Goal: Complete application form: Complete application form

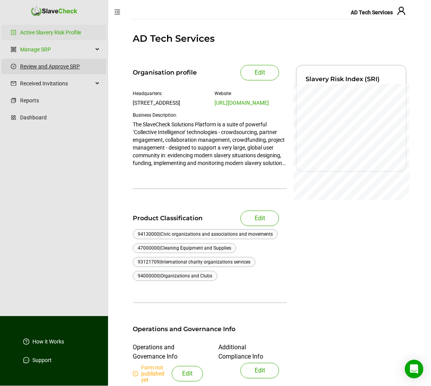
click at [54, 66] on link "Review and Approve SRP" at bounding box center [60, 66] width 80 height 15
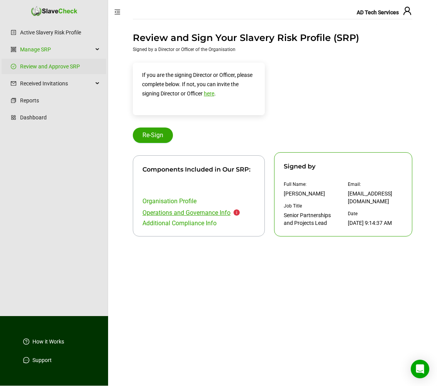
click at [202, 212] on link "Operations and Governance Info" at bounding box center [187, 212] width 88 height 7
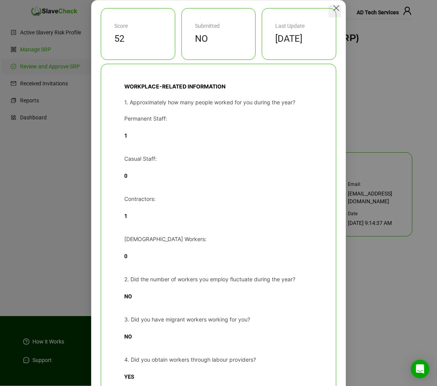
click at [333, 8] on icon "Close" at bounding box center [336, 8] width 6 height 6
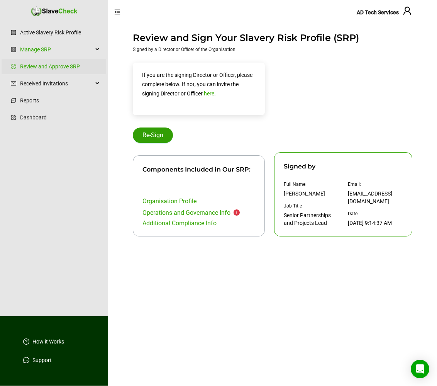
click at [143, 134] on span "Re-Sign" at bounding box center [153, 135] width 21 height 9
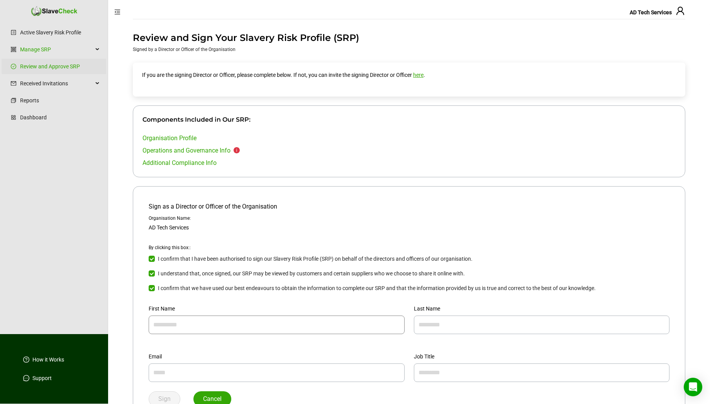
click at [205, 294] on input "text" at bounding box center [277, 325] width 256 height 19
type input "*********"
type input "*****"
type input "**********"
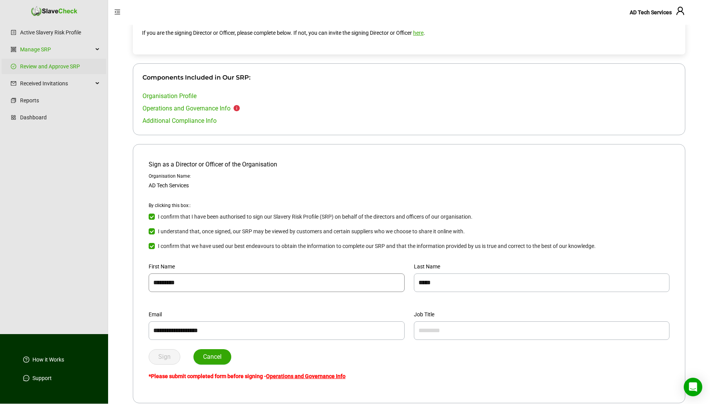
scroll to position [47, 0]
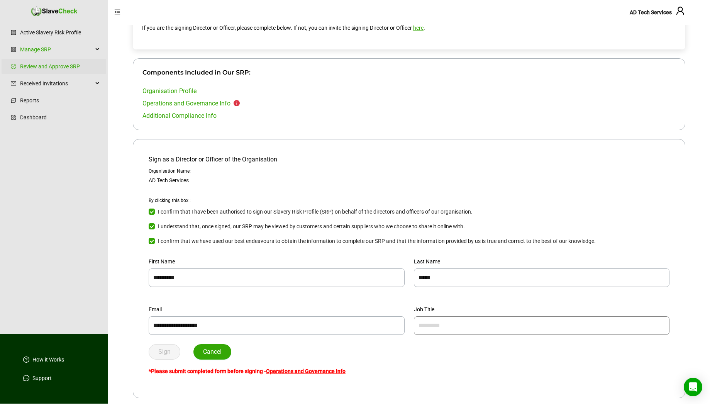
click at [437, 294] on input "text" at bounding box center [542, 325] width 256 height 19
type input "********"
click at [342, 294] on div "Sign Cancel" at bounding box center [409, 351] width 521 height 15
click at [330, 294] on link "Operations and Governance Info" at bounding box center [306, 371] width 80 height 6
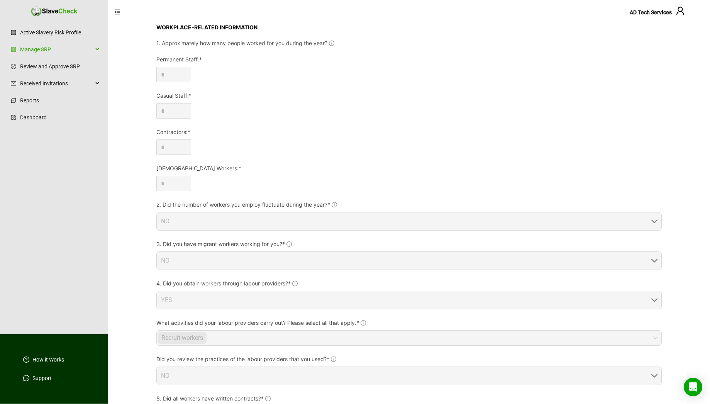
scroll to position [81, 0]
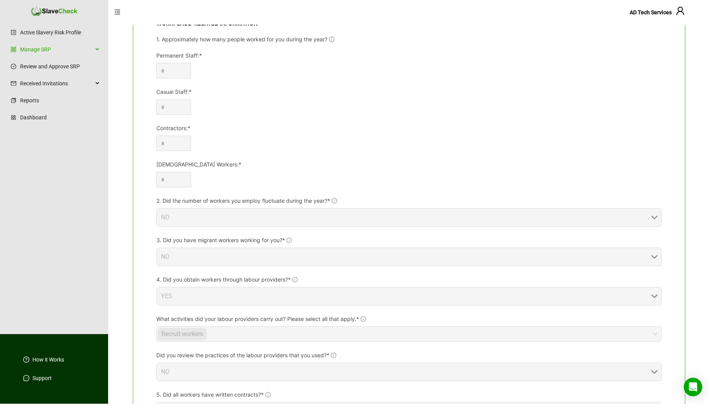
click at [225, 217] on span "NO" at bounding box center [409, 218] width 496 height 18
click at [651, 217] on span "NO" at bounding box center [409, 218] width 496 height 18
click at [655, 217] on span "NO" at bounding box center [409, 218] width 496 height 18
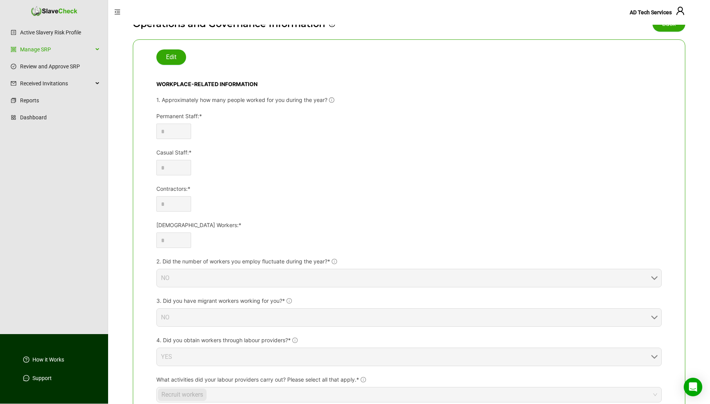
scroll to position [0, 0]
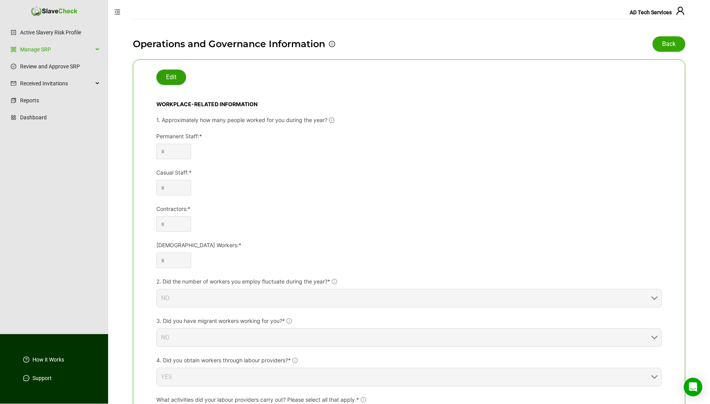
click at [171, 76] on span "Edit" at bounding box center [171, 77] width 10 height 9
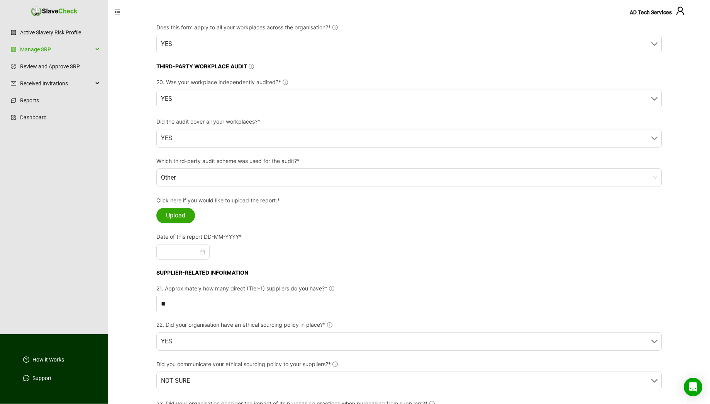
scroll to position [1073, 0]
click at [205, 256] on div at bounding box center [183, 251] width 44 height 9
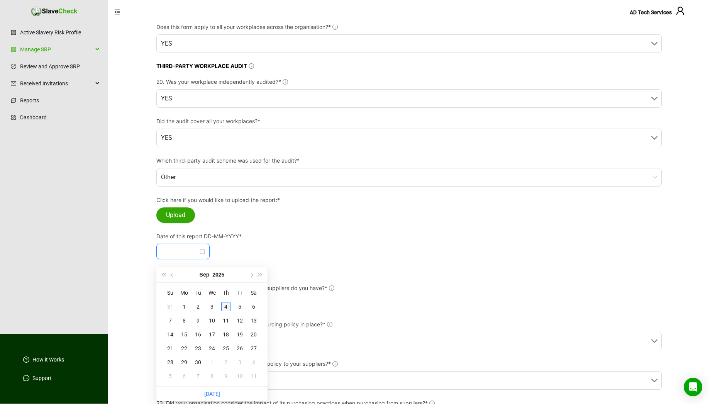
type input "**********"
click at [224, 305] on div "4" at bounding box center [225, 306] width 9 height 9
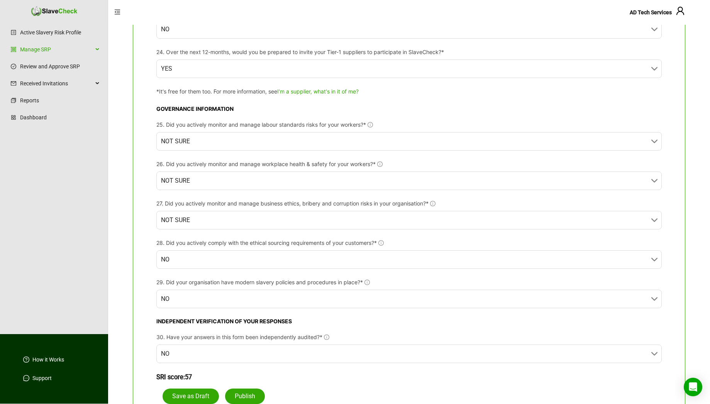
scroll to position [1487, 0]
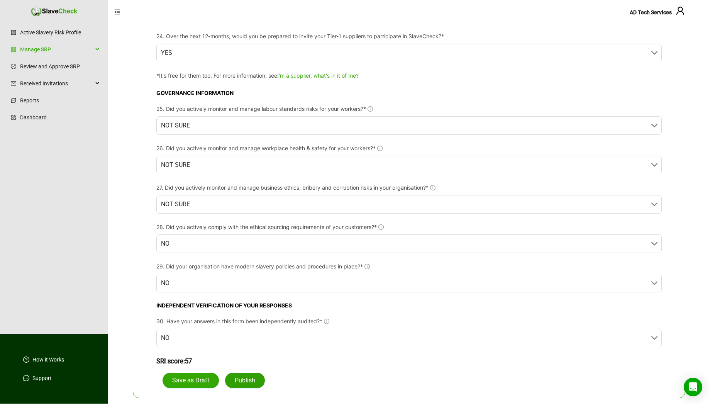
click at [253, 378] on span "Publish" at bounding box center [245, 380] width 20 height 9
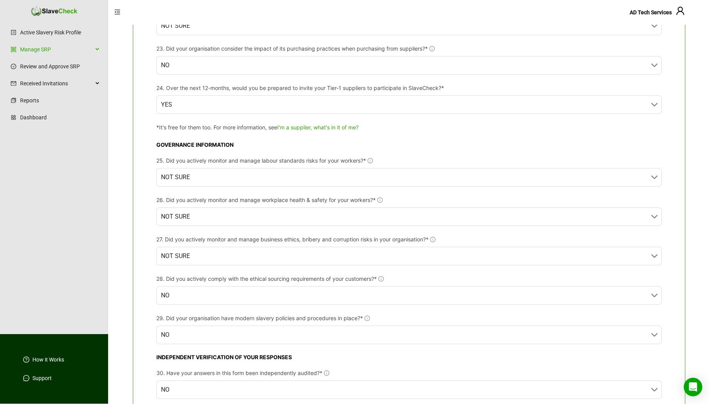
scroll to position [1547, 0]
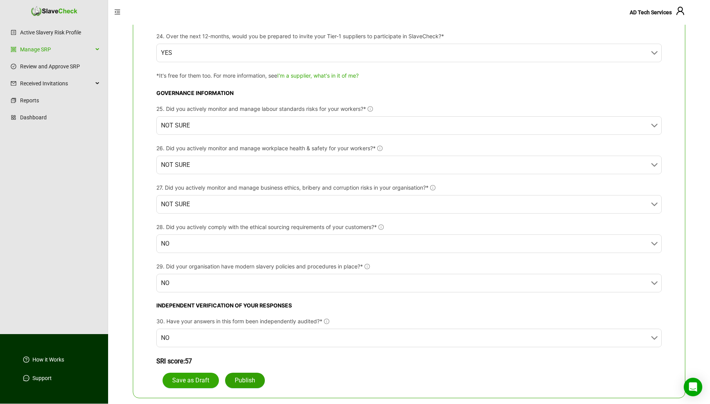
click at [245, 377] on span "Publish" at bounding box center [245, 380] width 20 height 9
click at [240, 377] on span "Publish" at bounding box center [245, 380] width 20 height 9
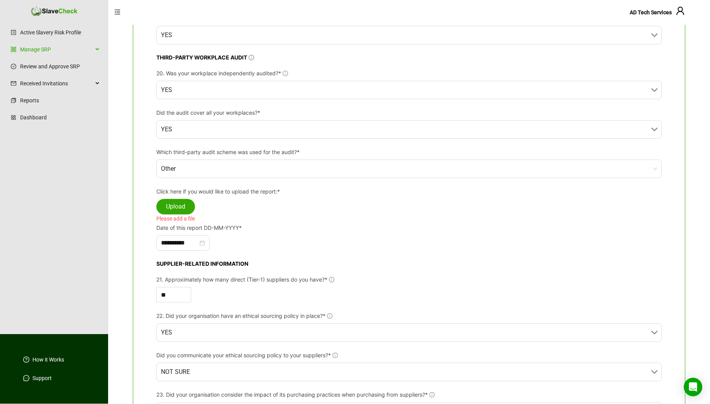
scroll to position [1142, 0]
click at [178, 209] on span "Upload" at bounding box center [175, 205] width 19 height 9
click at [166, 222] on div "Please add a file" at bounding box center [409, 217] width 506 height 8
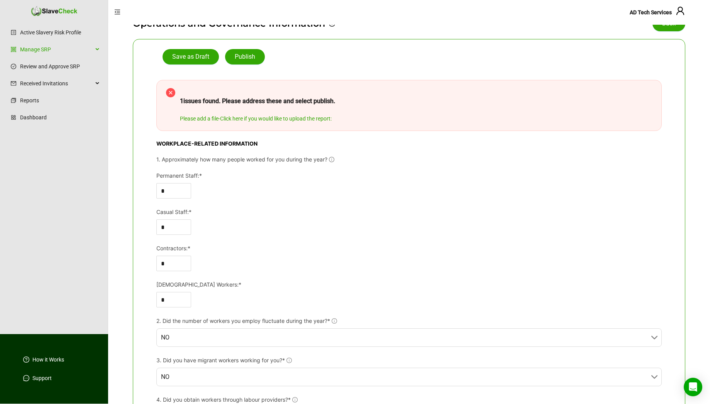
scroll to position [8, 0]
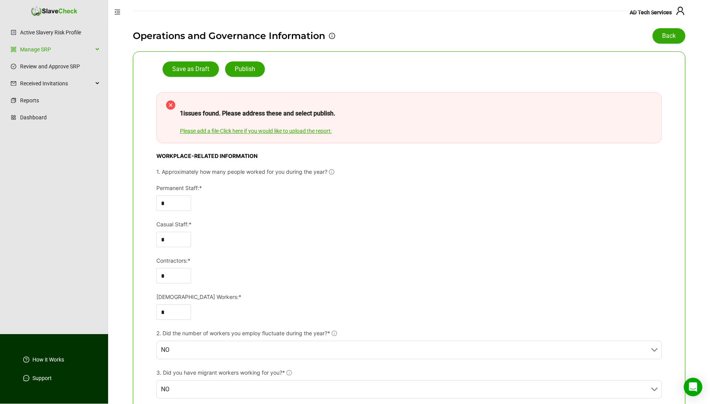
click at [241, 131] on link "Please add a file - Click here if you would like to upload the report:" at bounding box center [256, 131] width 152 height 6
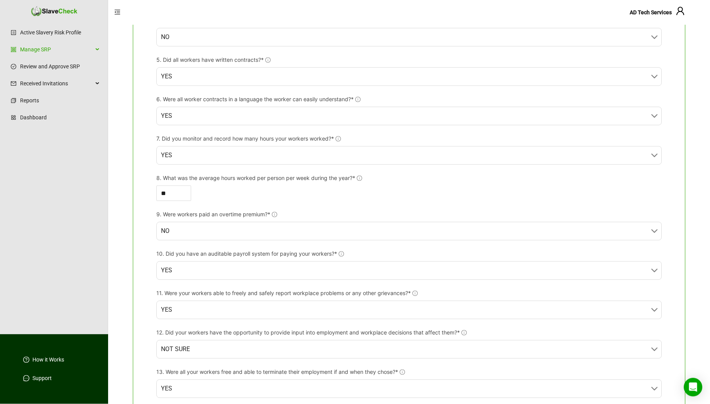
scroll to position [476, 0]
click at [284, 275] on span "YES" at bounding box center [409, 270] width 496 height 18
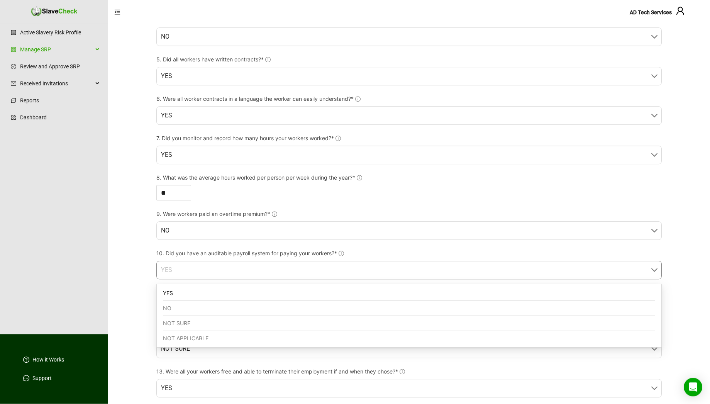
click at [271, 309] on div "NO" at bounding box center [409, 308] width 493 height 15
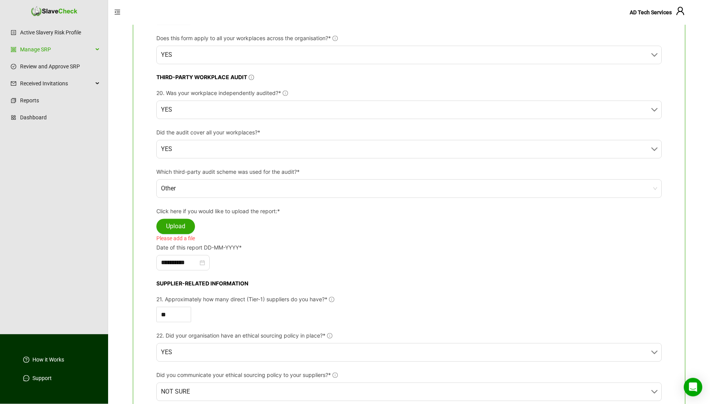
scroll to position [1251, 0]
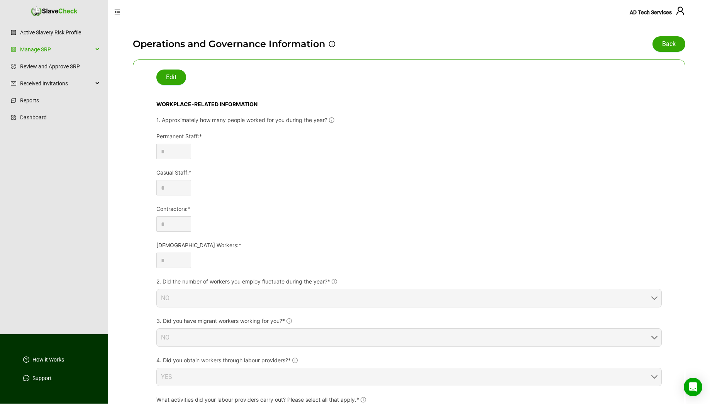
click at [473, 182] on div "*" at bounding box center [409, 187] width 506 height 15
click at [167, 76] on span "Edit" at bounding box center [171, 77] width 10 height 9
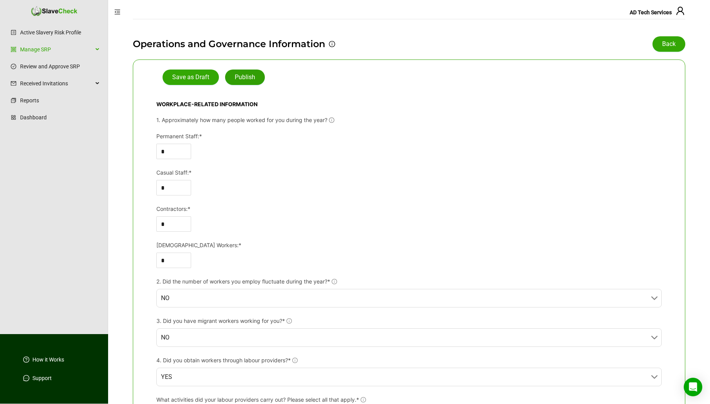
click at [245, 76] on span "Publish" at bounding box center [245, 77] width 20 height 9
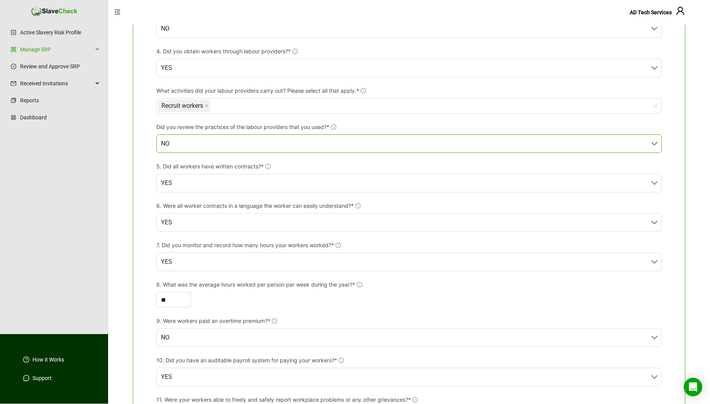
scroll to position [379, 0]
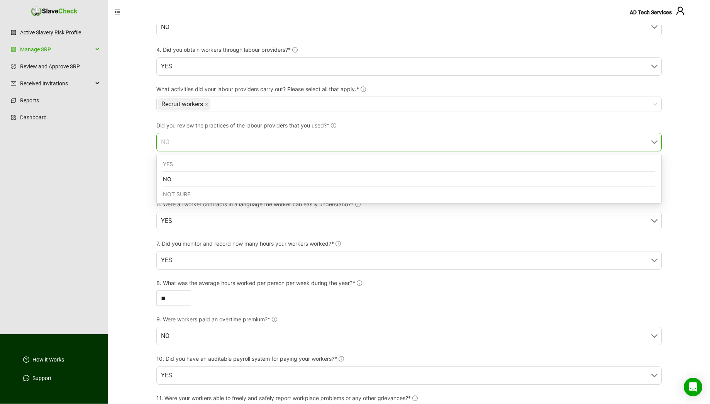
click at [174, 144] on span "NO" at bounding box center [409, 142] width 496 height 18
click at [178, 169] on div "YES" at bounding box center [409, 164] width 493 height 15
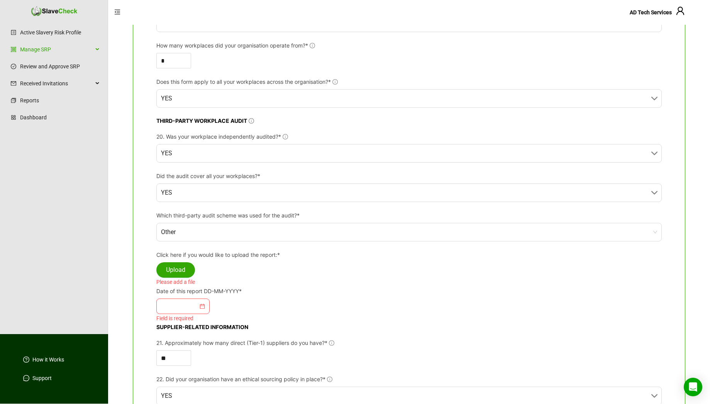
scroll to position [1087, 0]
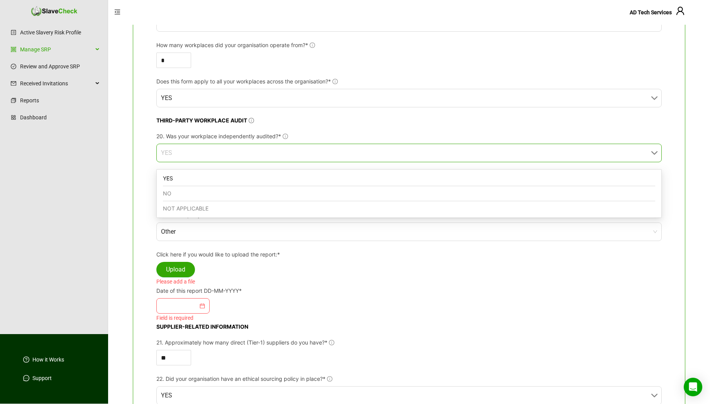
click at [185, 158] on span "YES" at bounding box center [409, 153] width 496 height 18
click at [183, 190] on div "NO" at bounding box center [409, 193] width 493 height 15
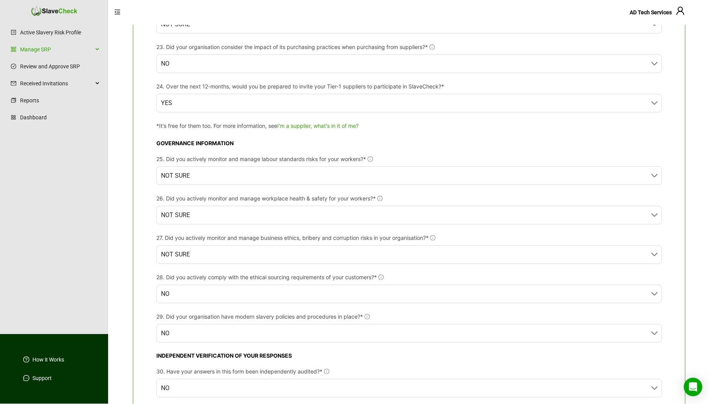
scroll to position [1403, 0]
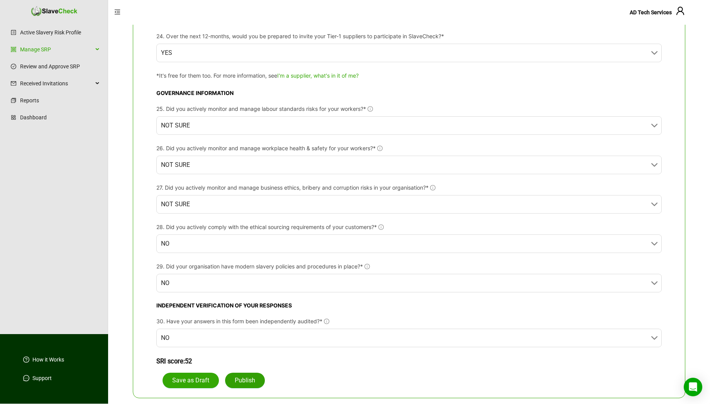
click at [242, 375] on button "Publish" at bounding box center [245, 380] width 40 height 15
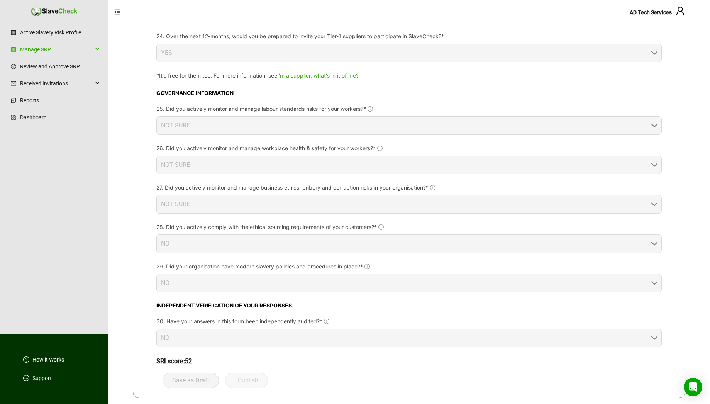
scroll to position [1335, 0]
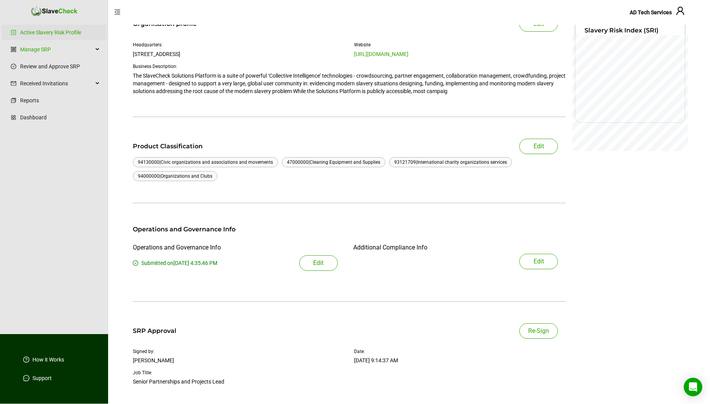
scroll to position [71, 0]
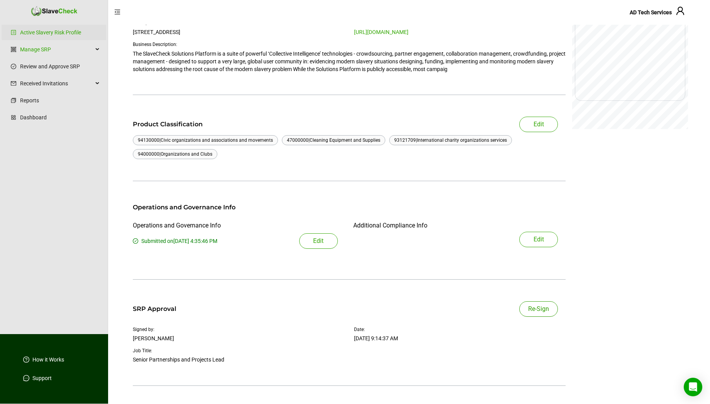
click at [542, 310] on span "Re-Sign" at bounding box center [538, 308] width 21 height 9
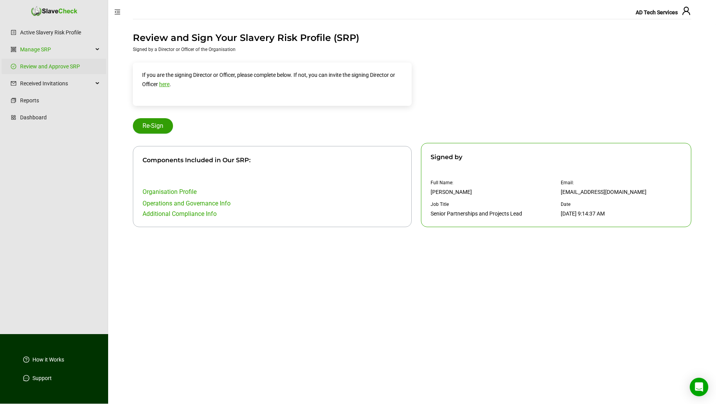
click at [160, 127] on span "Re-Sign" at bounding box center [153, 125] width 21 height 9
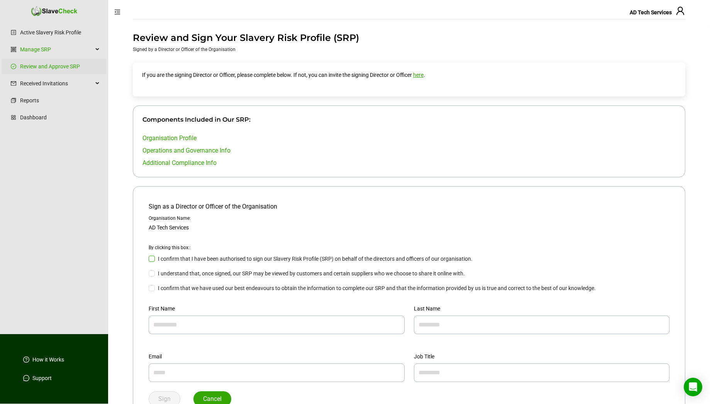
click at [155, 256] on span "I confirm that I have been authorised to sign our Slavery Risk Profile (SRP) on…" at bounding box center [315, 259] width 321 height 8
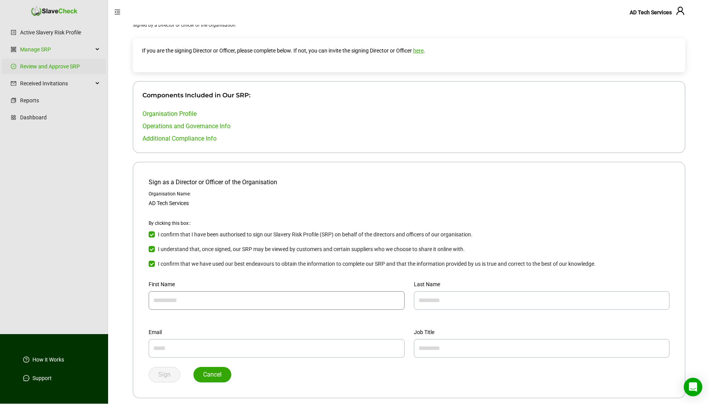
click at [192, 299] on input "text" at bounding box center [277, 300] width 256 height 19
type input "*********"
type input "*****"
type input "**********"
click at [443, 348] on input "text" at bounding box center [542, 348] width 256 height 19
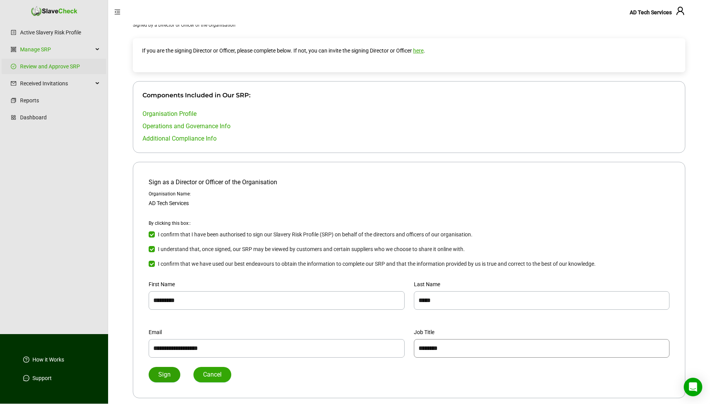
type input "********"
click at [169, 372] on span "Sign" at bounding box center [164, 374] width 12 height 9
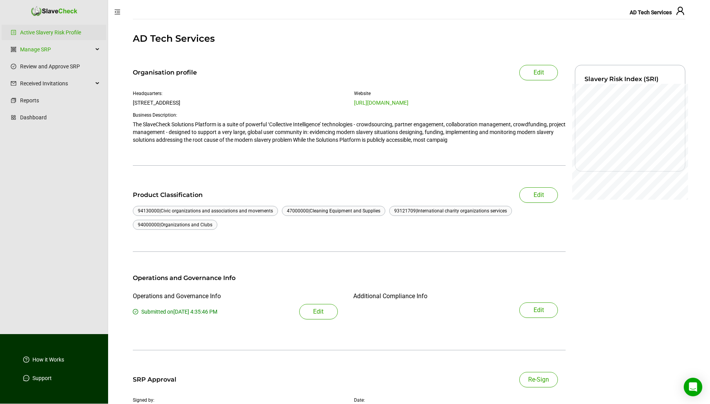
click at [661, 13] on span "AD Tech Services" at bounding box center [651, 12] width 42 height 6
click at [679, 12] on icon "user" at bounding box center [681, 11] width 8 height 8
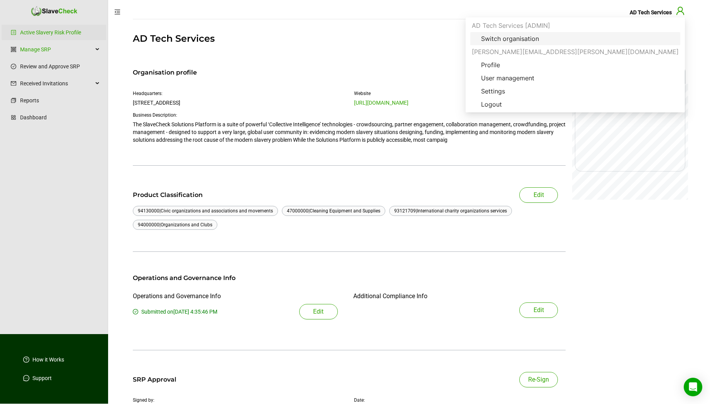
click at [545, 40] on span "Switch organisation" at bounding box center [510, 38] width 70 height 9
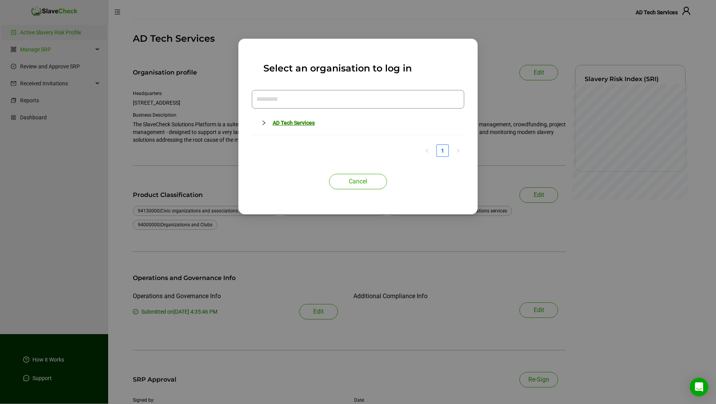
click at [374, 105] on input "text" at bounding box center [358, 99] width 212 height 19
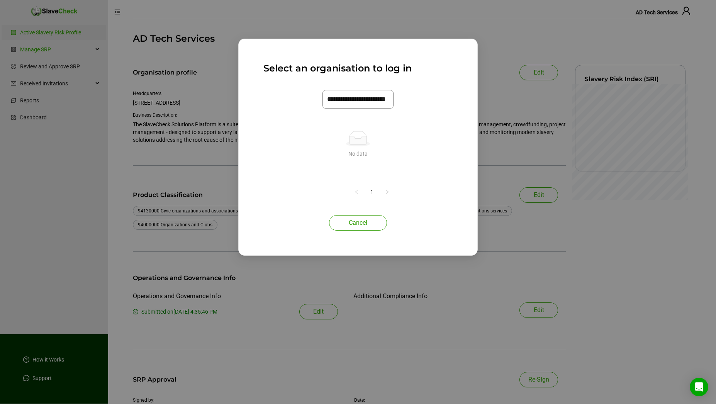
type input "**********"
click at [355, 226] on span "Cancel" at bounding box center [358, 222] width 19 height 9
